Goal: Entertainment & Leisure: Consume media (video, audio)

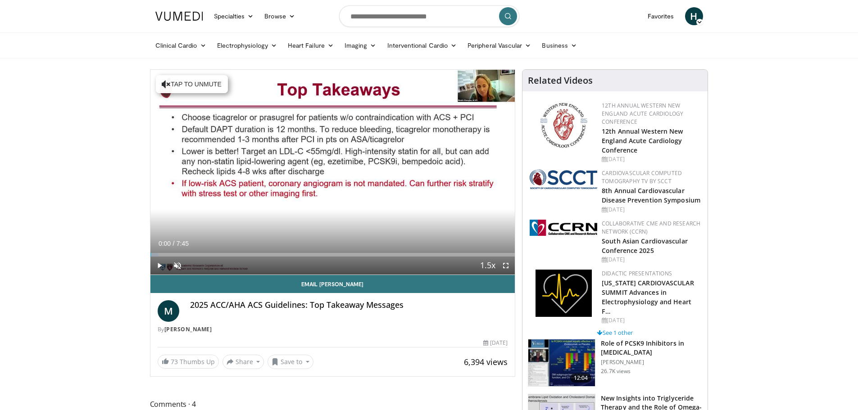
drag, startPoint x: 423, startPoint y: 254, endPoint x: 178, endPoint y: 258, distance: 244.6
click at [151, 258] on div "Current Time 0:00 / Duration 7:45 Play Skip Backward Skip Forward Unmute 68% Lo…" at bounding box center [332, 266] width 365 height 18
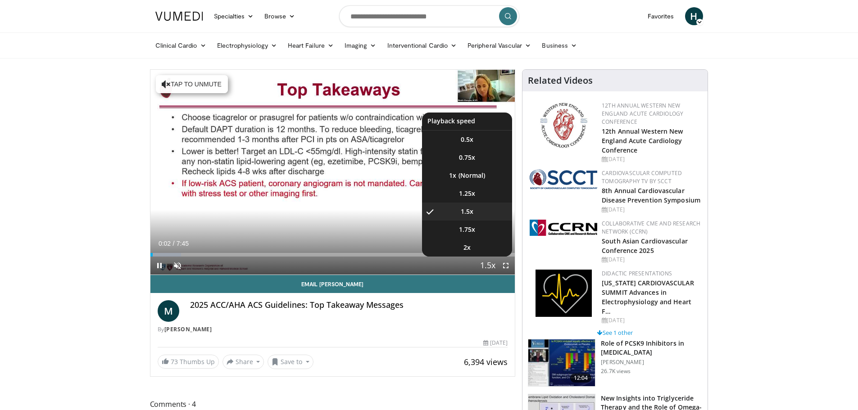
click at [488, 267] on span "Video Player" at bounding box center [488, 266] width 13 height 18
click at [468, 191] on span "1.25x" at bounding box center [467, 193] width 16 height 9
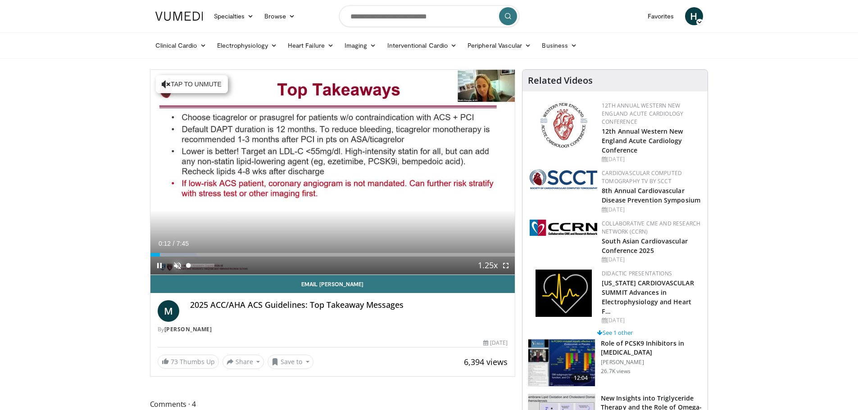
click at [177, 266] on span "Video Player" at bounding box center [177, 266] width 18 height 18
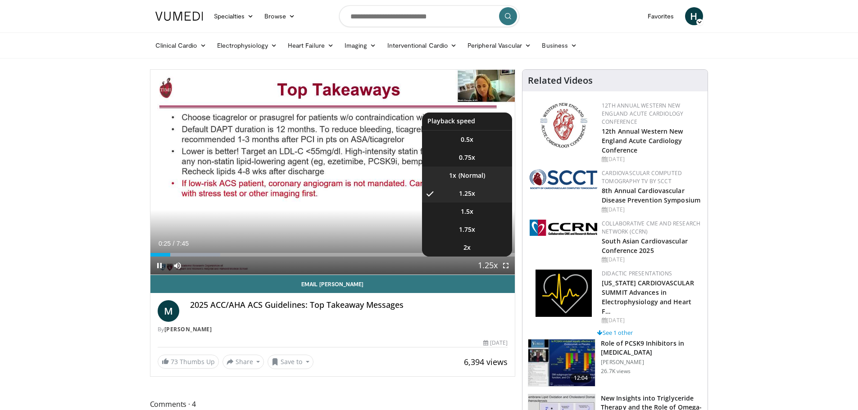
click at [466, 177] on li "1x" at bounding box center [467, 176] width 90 height 18
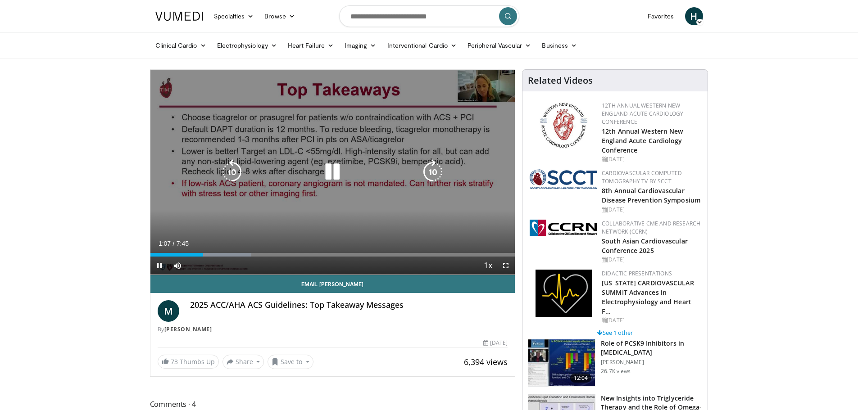
click at [397, 178] on div "Video Player" at bounding box center [332, 172] width 219 height 18
click at [336, 172] on icon "Video Player" at bounding box center [332, 171] width 25 height 25
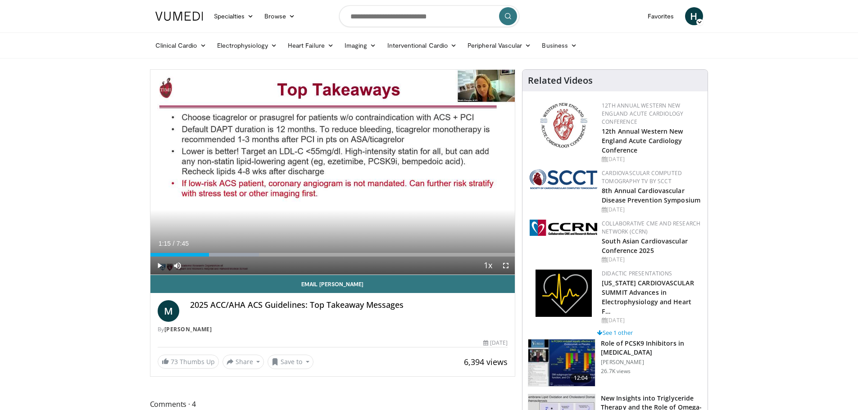
click at [336, 170] on div "10 seconds Tap to unmute" at bounding box center [332, 172] width 365 height 205
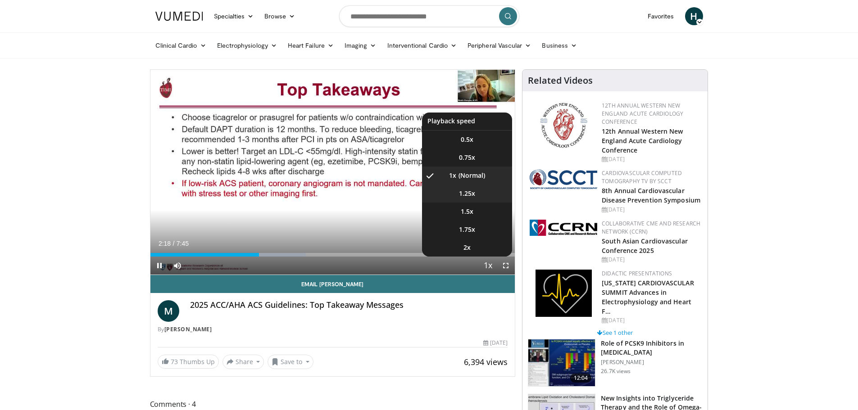
click at [470, 192] on span "1.25x" at bounding box center [467, 193] width 16 height 9
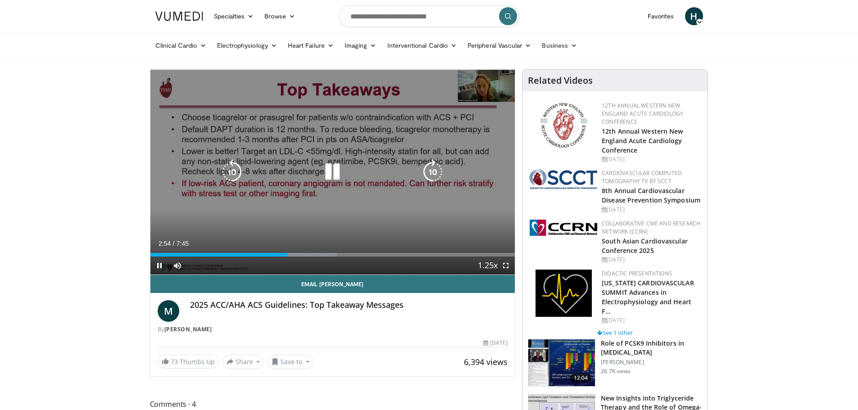
click at [332, 171] on icon "Video Player" at bounding box center [332, 171] width 25 height 25
click at [332, 170] on icon "Video Player" at bounding box center [332, 171] width 25 height 25
